Goal: Task Accomplishment & Management: Manage account settings

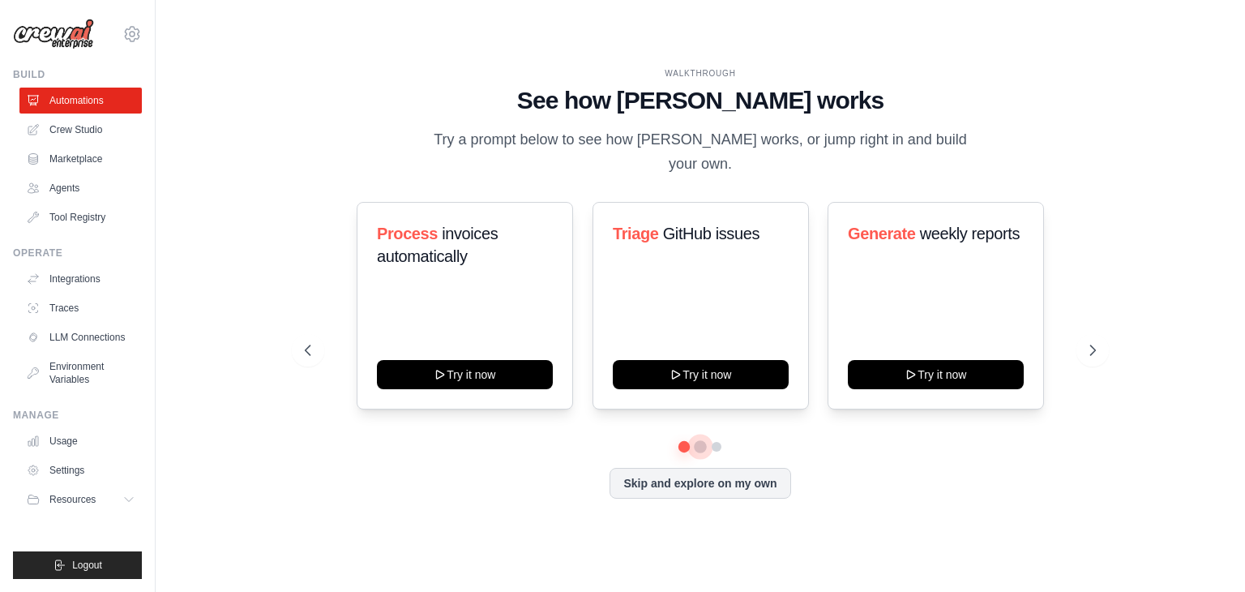
click at [700, 440] on button at bounding box center [700, 446] width 13 height 13
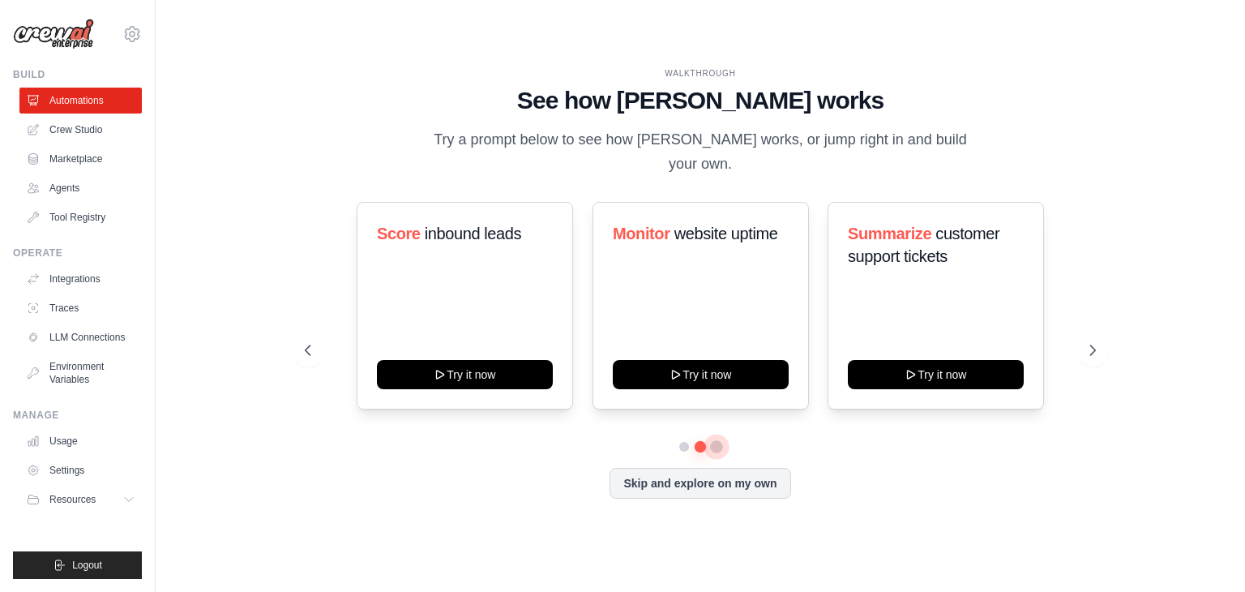
click at [718, 440] on button at bounding box center [716, 446] width 13 height 13
click at [90, 164] on link "Marketplace" at bounding box center [82, 159] width 122 height 26
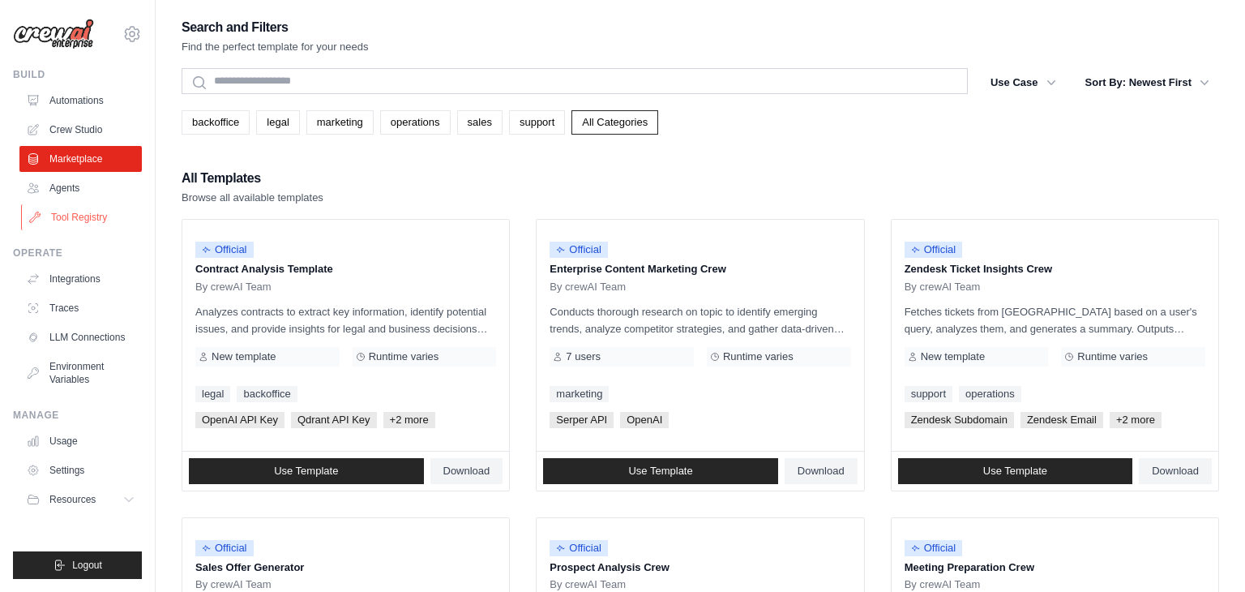
click at [81, 214] on link "Tool Registry" at bounding box center [82, 217] width 122 height 26
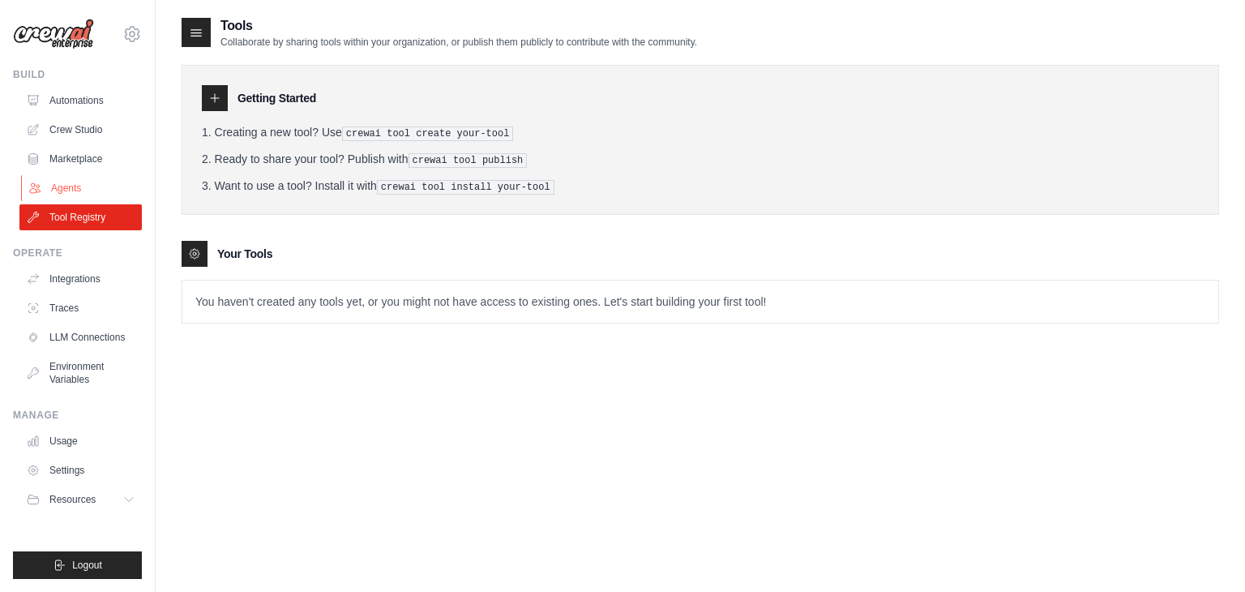
click at [69, 184] on link "Agents" at bounding box center [82, 188] width 122 height 26
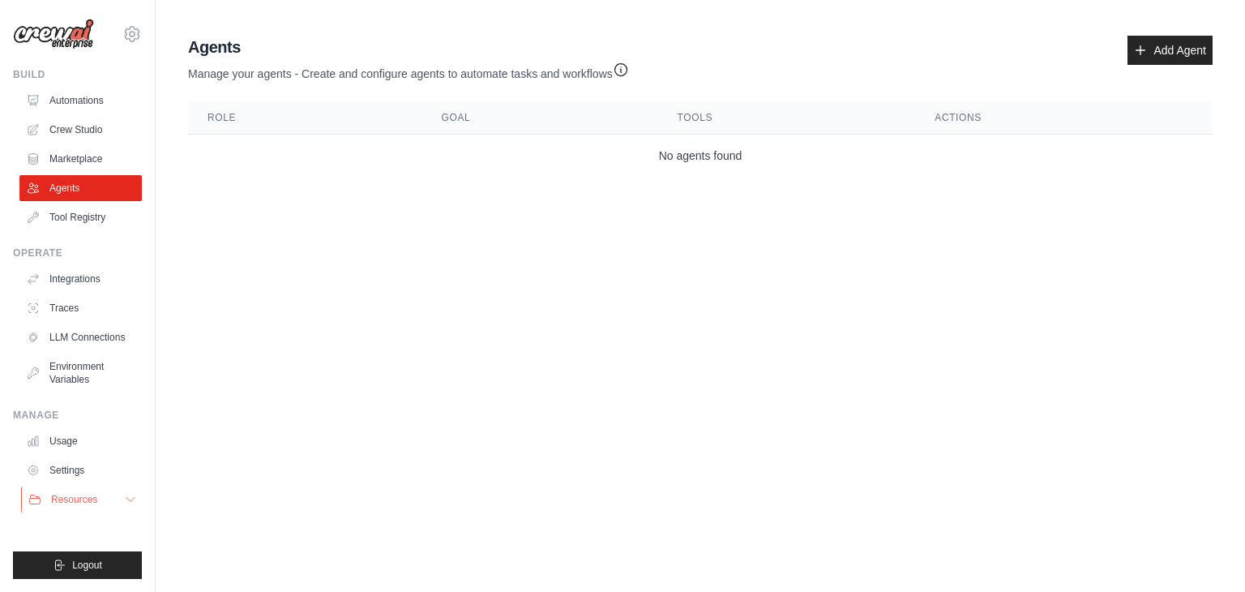
click at [75, 495] on span "Resources" at bounding box center [74, 499] width 46 height 13
click at [169, 447] on body "[PERSON_NAME][EMAIL_ADDRESS][DOMAIN_NAME] Settings Build Automations Crew Studi…" at bounding box center [622, 296] width 1245 height 592
click at [623, 75] on icon "button" at bounding box center [621, 69] width 12 height 12
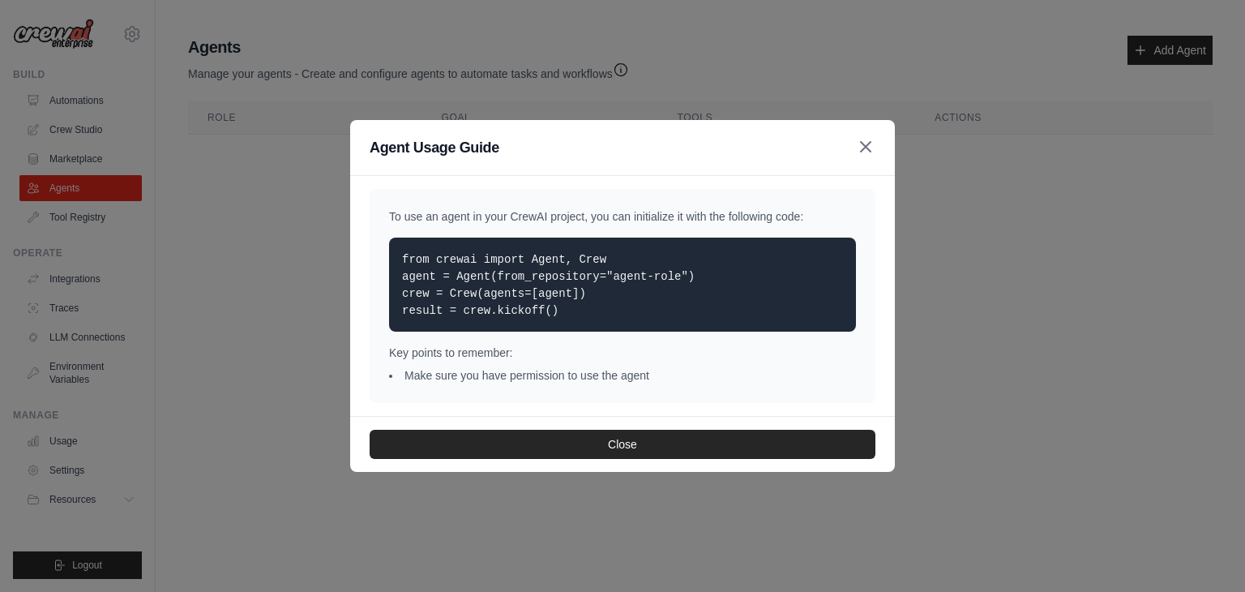
click at [865, 148] on icon "button" at bounding box center [865, 146] width 19 height 19
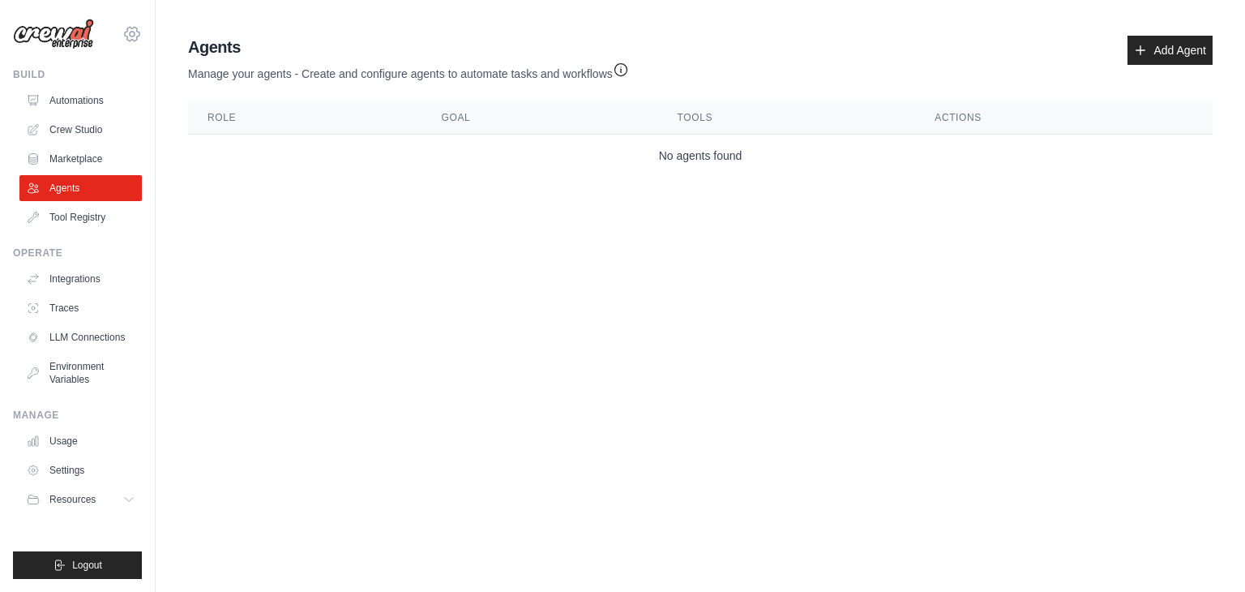
click at [132, 39] on icon at bounding box center [132, 34] width 15 height 14
click at [236, 333] on body "[PERSON_NAME][EMAIL_ADDRESS][DOMAIN_NAME] Settings Build Automations Crew Studi…" at bounding box center [622, 296] width 1245 height 592
click at [84, 475] on link "Settings" at bounding box center [82, 470] width 122 height 26
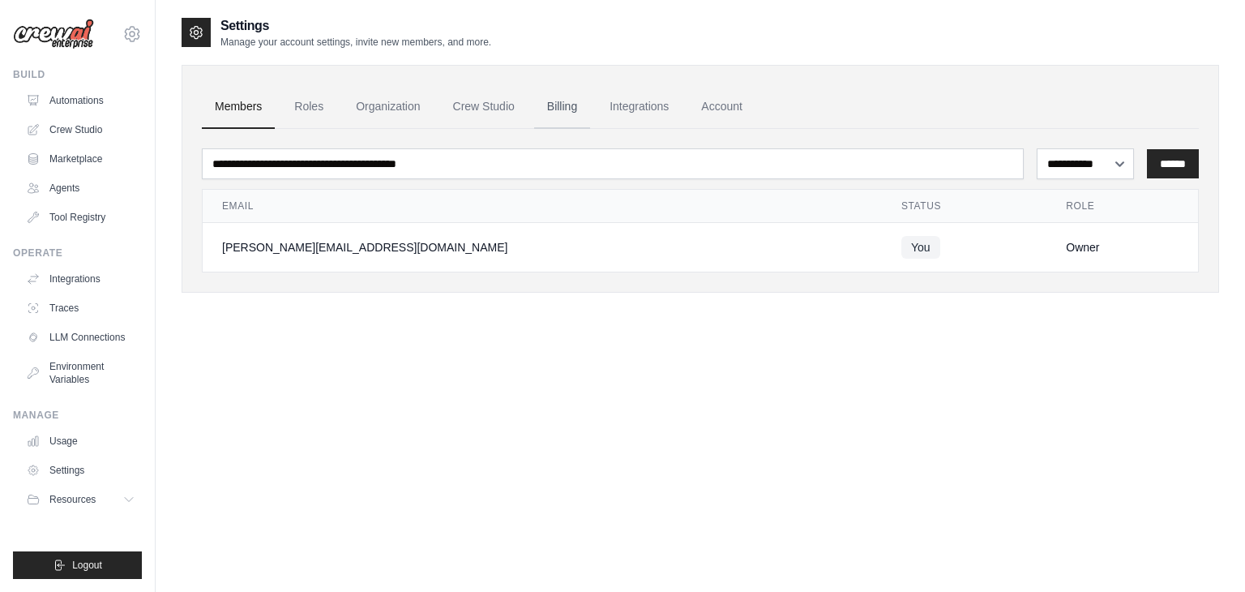
click at [569, 109] on link "Billing" at bounding box center [562, 107] width 56 height 44
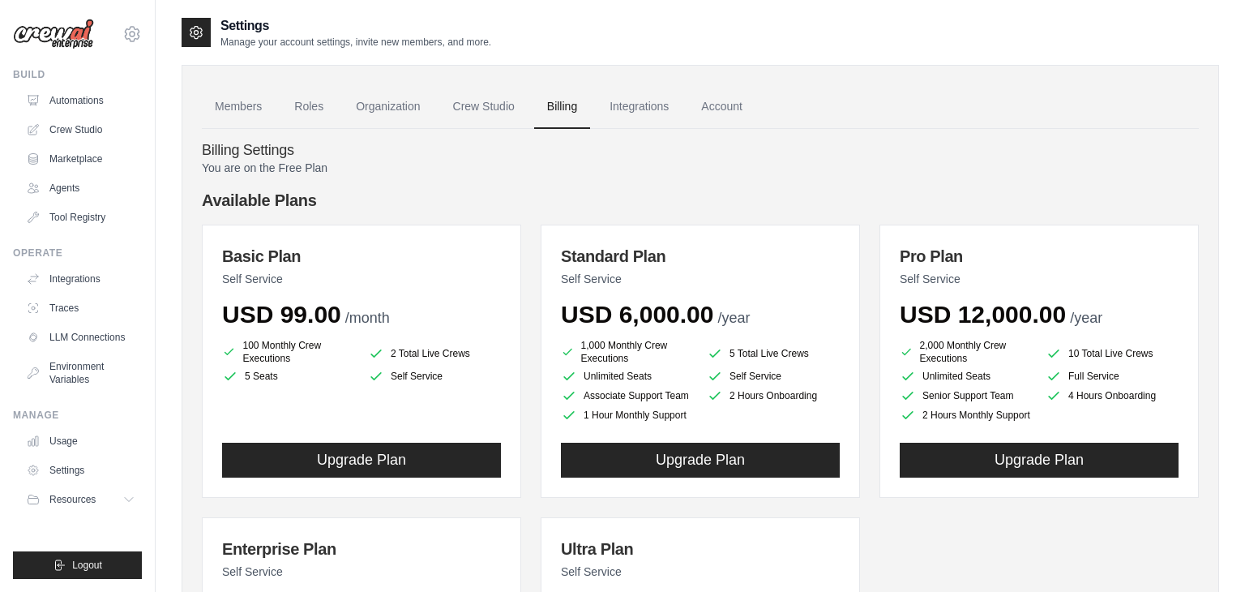
click at [1206, 180] on div "Members Roles Organization Crew Studio Billing Integrations Account Billing Set…" at bounding box center [701, 460] width 1038 height 790
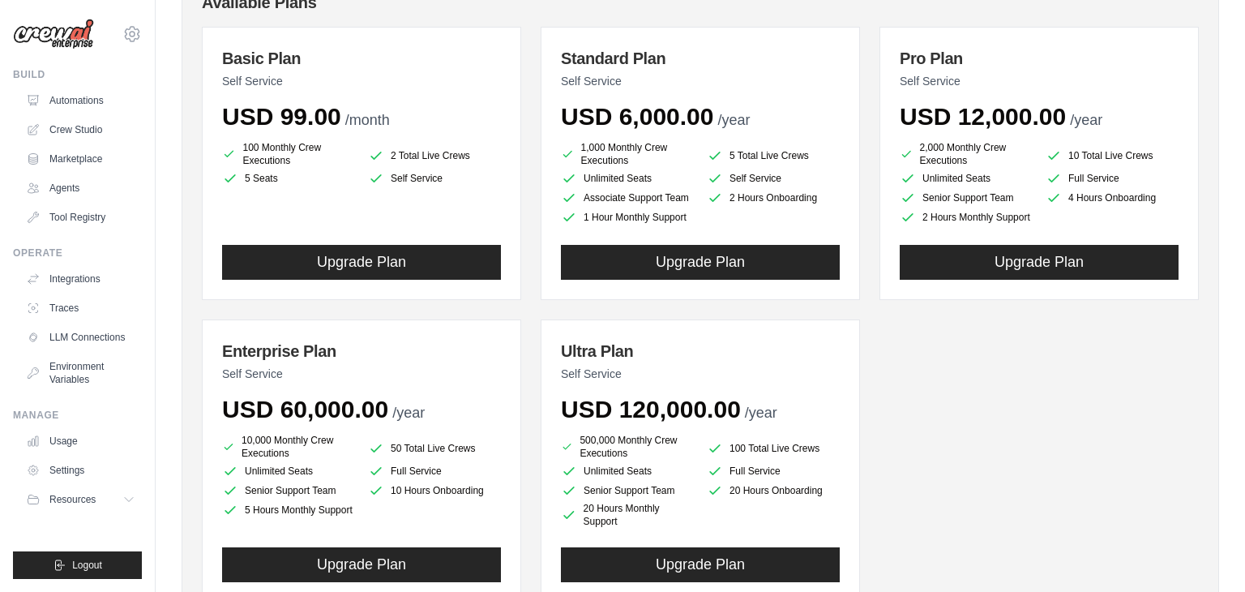
scroll to position [195, 0]
